Goal: Find specific page/section: Find specific page/section

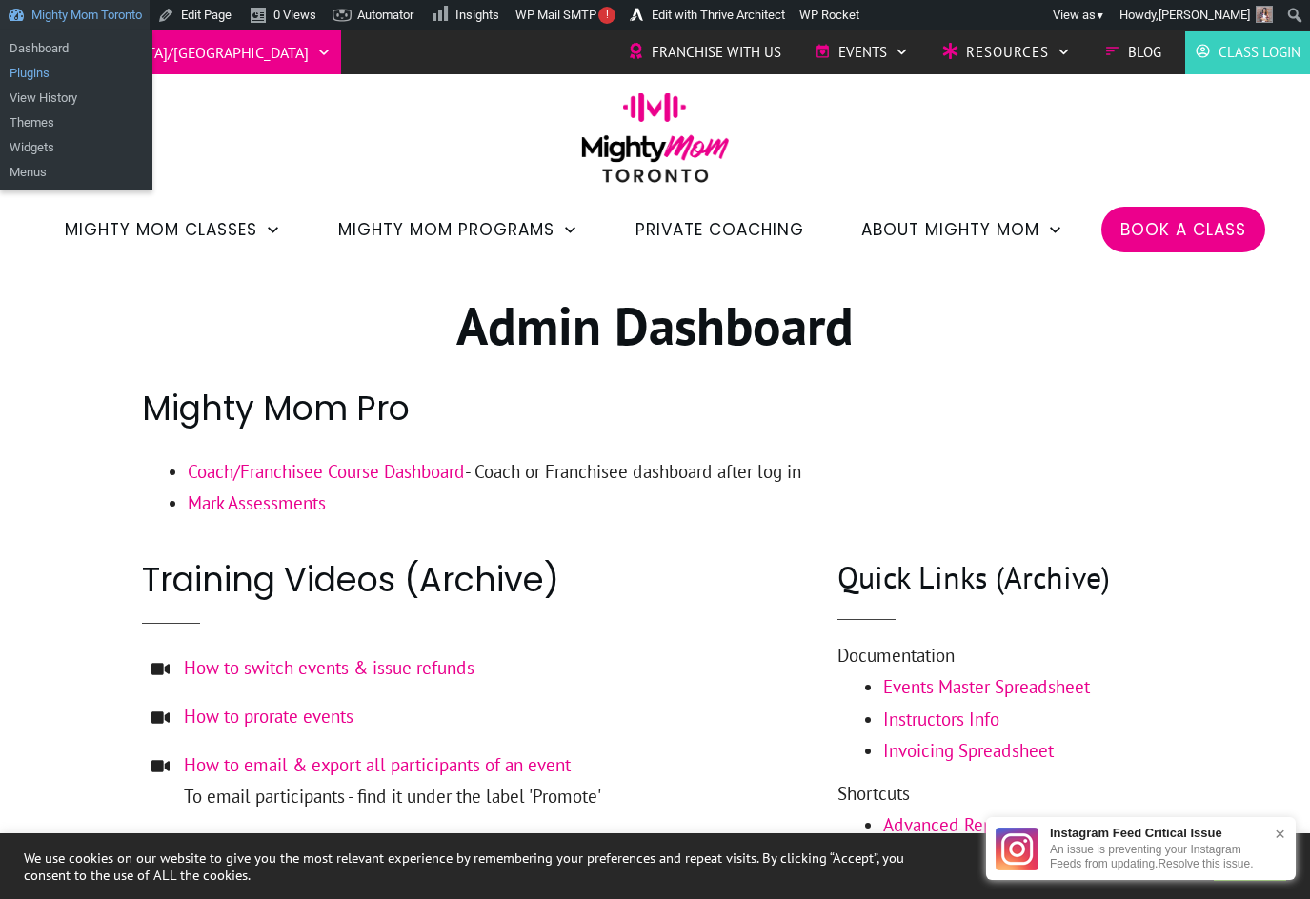
click at [38, 68] on link "Plugins" at bounding box center [76, 73] width 152 height 25
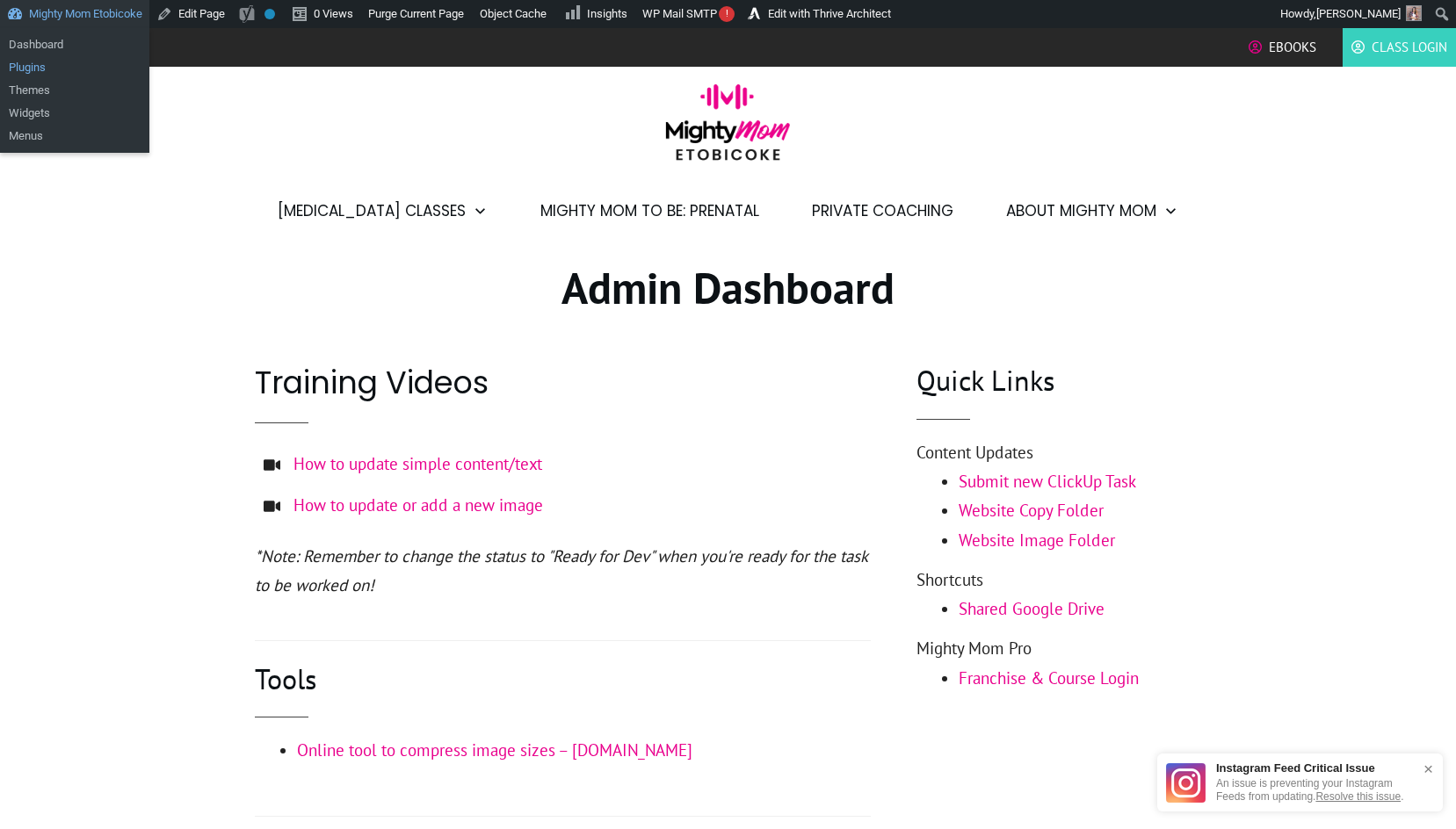
click at [68, 66] on link "Plugins" at bounding box center [75, 67] width 149 height 23
